Goal: Find specific page/section: Find specific page/section

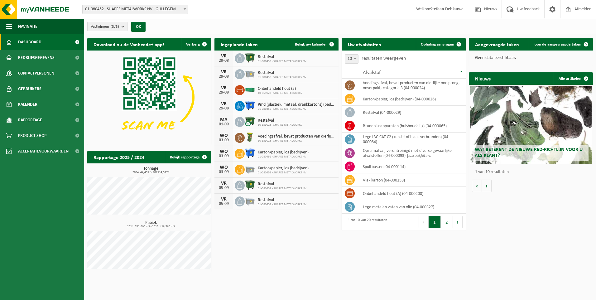
click at [113, 28] on count "(3/3)" at bounding box center [115, 27] width 8 height 4
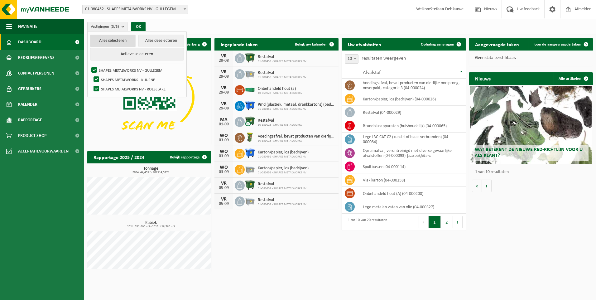
click at [113, 40] on button "Alles selecteren" at bounding box center [113, 41] width 46 height 12
click at [155, 42] on button "Alles deselecteren" at bounding box center [161, 41] width 46 height 12
checkbox input "false"
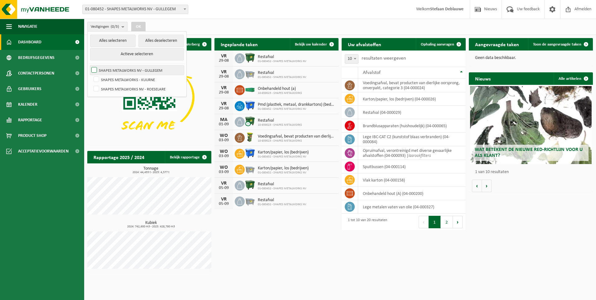
click at [94, 69] on label "SHAPES METALWORKS NV - GULLEGEM" at bounding box center [137, 69] width 94 height 9
click at [89, 65] on input "SHAPES METALWORKS NV - GULLEGEM" at bounding box center [89, 65] width 0 height 0
checkbox input "true"
click at [139, 27] on button "OK" at bounding box center [138, 27] width 14 height 10
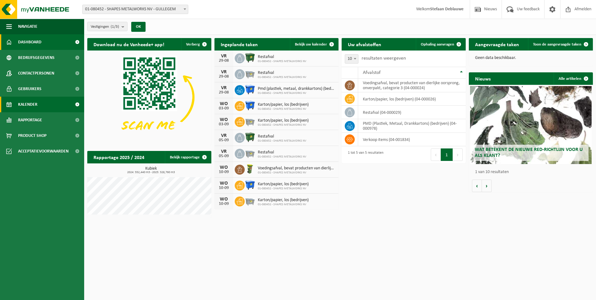
click at [29, 107] on span "Kalender" at bounding box center [27, 105] width 19 height 16
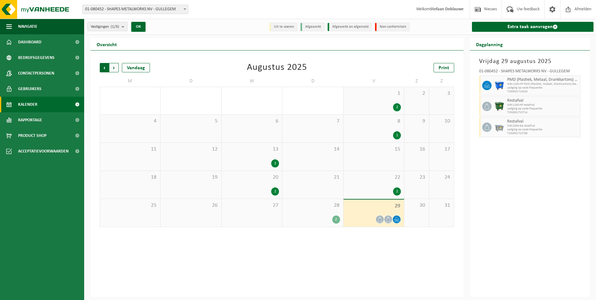
click at [115, 70] on span "Volgende" at bounding box center [113, 67] width 9 height 9
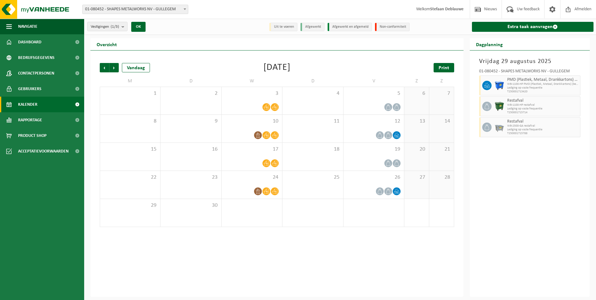
click at [449, 69] on link "Print" at bounding box center [444, 67] width 21 height 9
